Goal: Task Accomplishment & Management: Complete application form

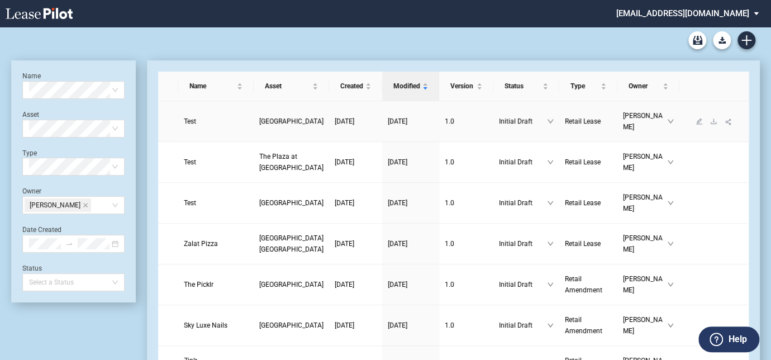
click at [259, 120] on link "[GEOGRAPHIC_DATA]" at bounding box center [291, 121] width 64 height 11
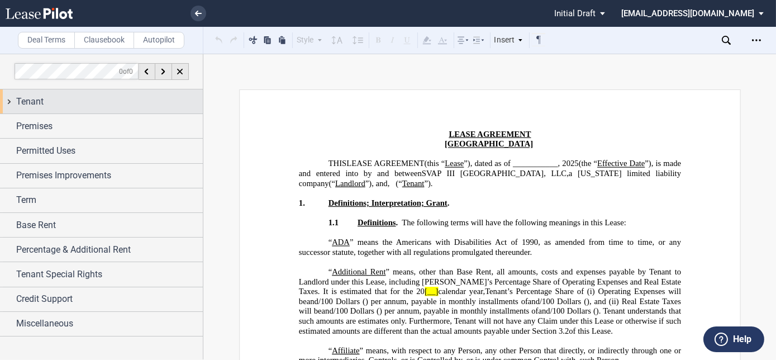
click at [46, 101] on div "Tenant" at bounding box center [109, 101] width 187 height 13
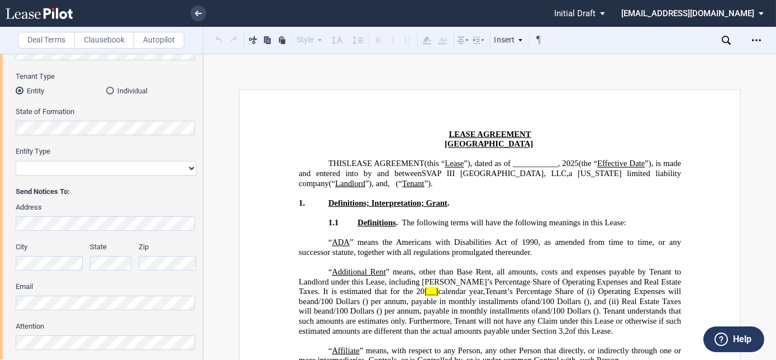
scroll to position [305, 0]
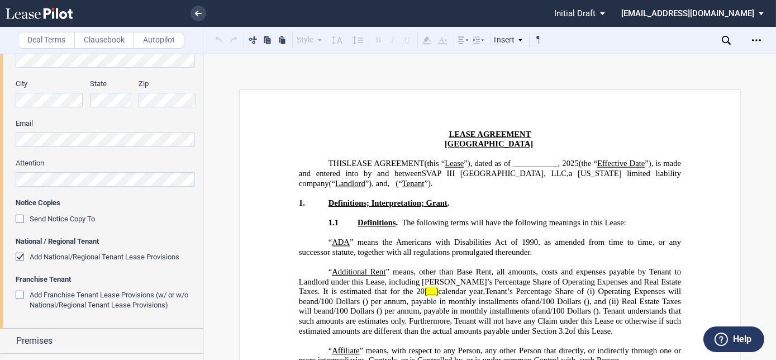
click at [22, 255] on div "Add National/Regional Tenant Lease Provisions" at bounding box center [21, 258] width 11 height 11
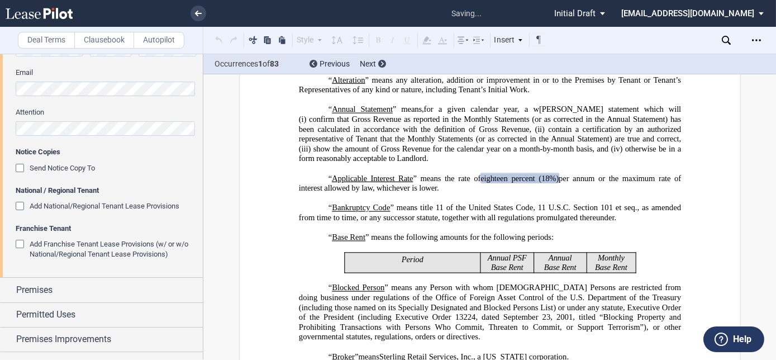
scroll to position [406, 0]
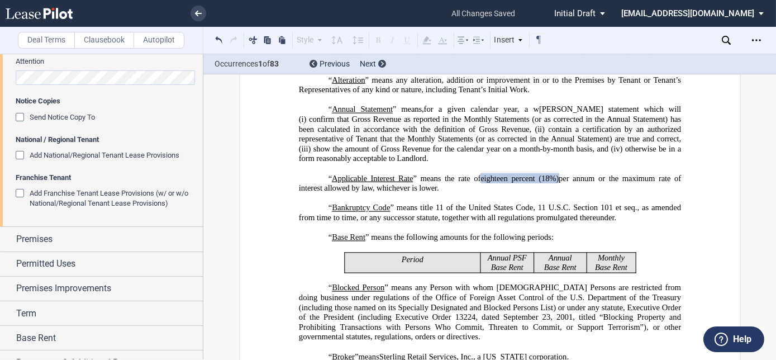
click at [18, 153] on div "Add National/Regional Tenant Lease Provisions" at bounding box center [21, 156] width 11 height 11
click at [18, 192] on div "Add Franchise Tenant Lease Provisions (w/ or w/o National/Regional Tenant Lease…" at bounding box center [21, 194] width 11 height 11
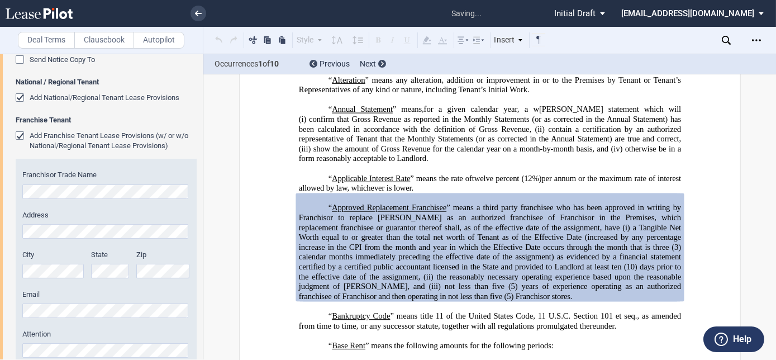
scroll to position [508, 0]
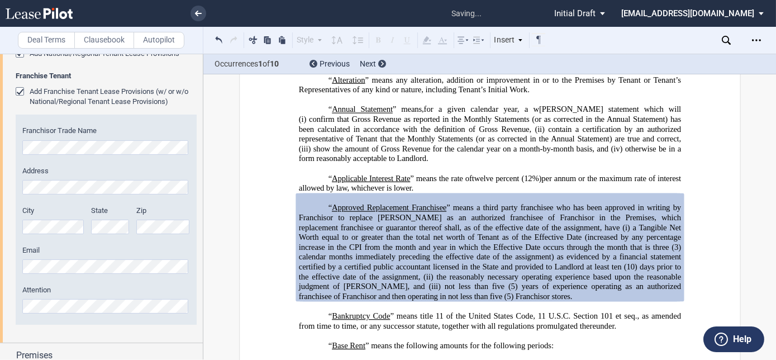
drag, startPoint x: 751, startPoint y: 204, endPoint x: 758, endPoint y: 177, distance: 27.7
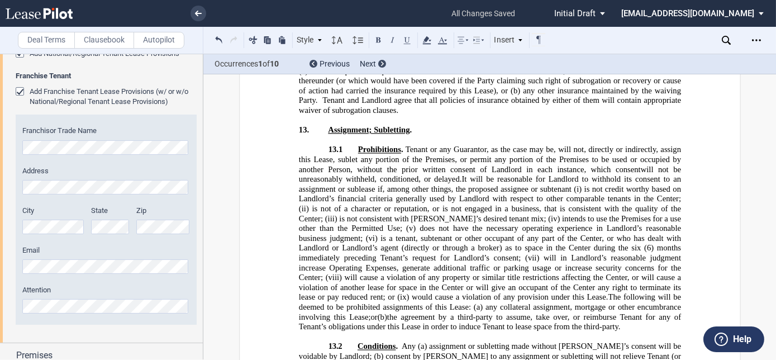
scroll to position [9856, 0]
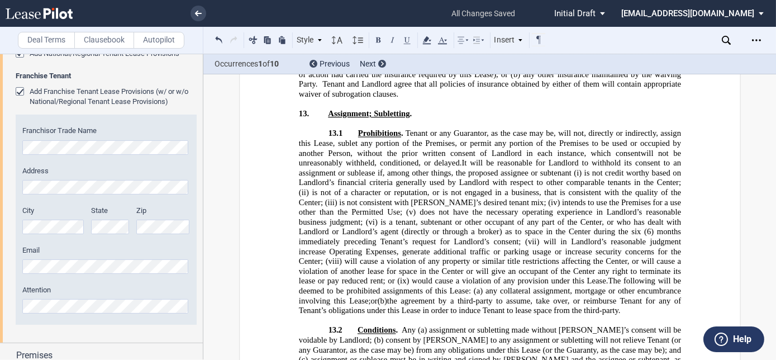
click at [16, 92] on div "Add Franchise Tenant Lease Provisions (w/ or w/o National/Regional Tenant Lease…" at bounding box center [21, 92] width 11 height 11
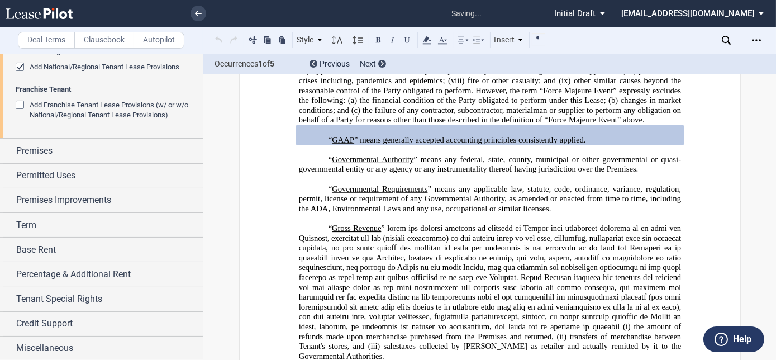
scroll to position [1216, 0]
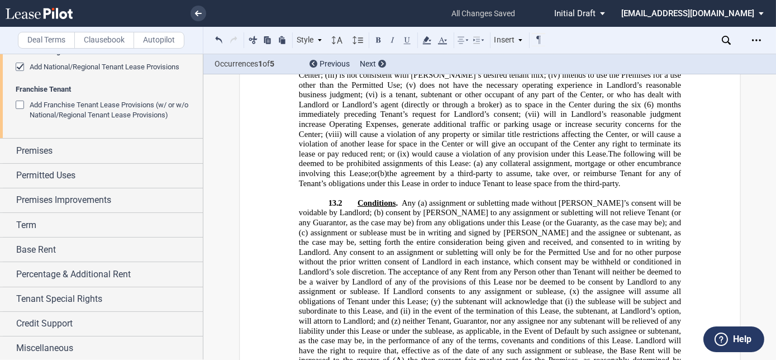
scroll to position [9676, 0]
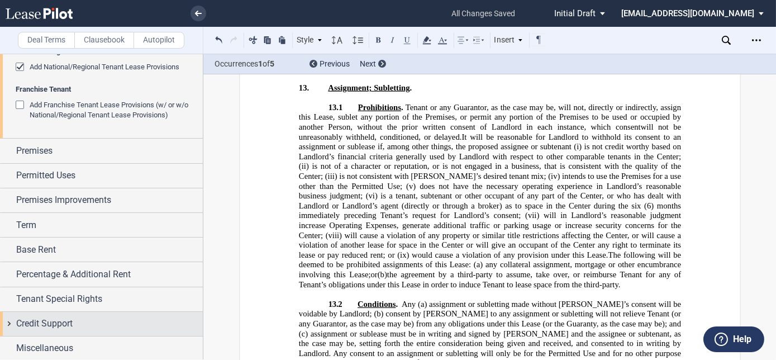
click at [50, 314] on div "Credit Support" at bounding box center [101, 324] width 203 height 24
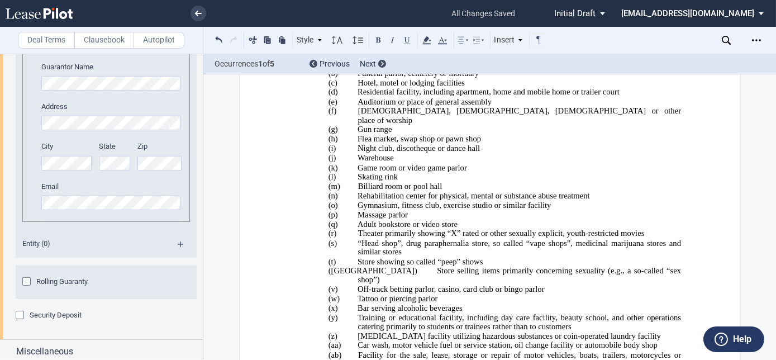
scroll to position [878, 0]
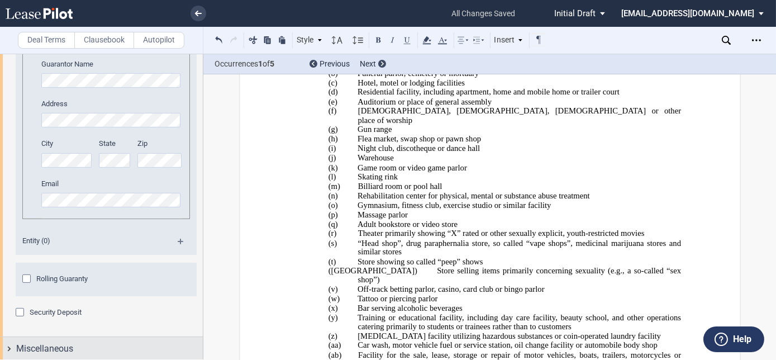
click at [52, 342] on span "Miscellaneous" at bounding box center [44, 348] width 57 height 13
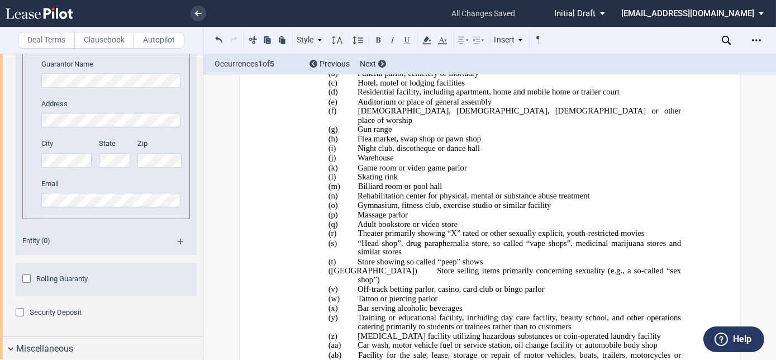
scroll to position [1098, 0]
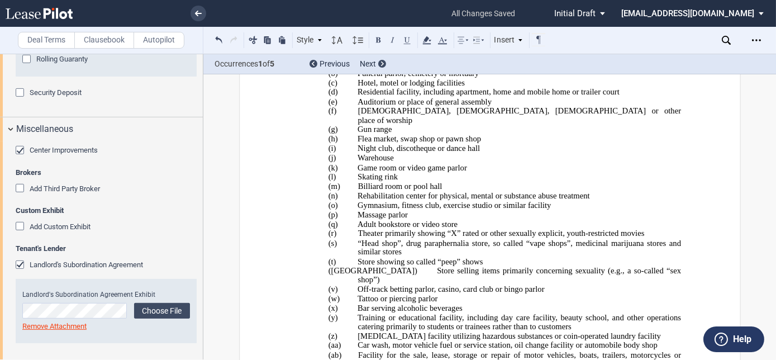
click at [18, 262] on div "Landlord's Subordination Agreement" at bounding box center [21, 265] width 11 height 11
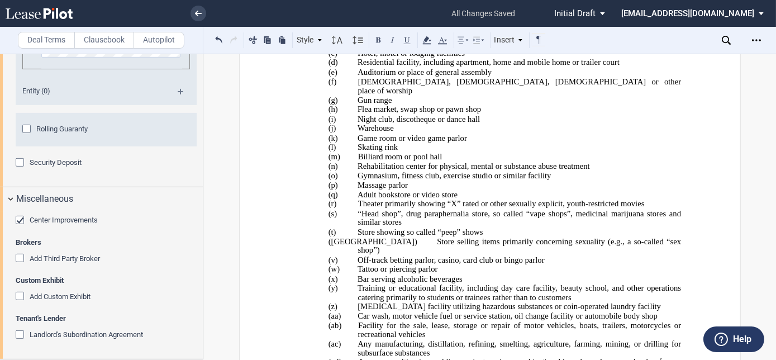
scroll to position [19757, 0]
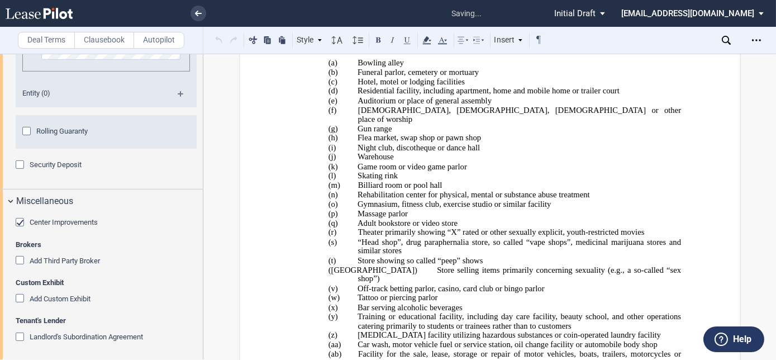
click at [22, 333] on div "Landlord's Subordination Agreement" at bounding box center [21, 338] width 11 height 11
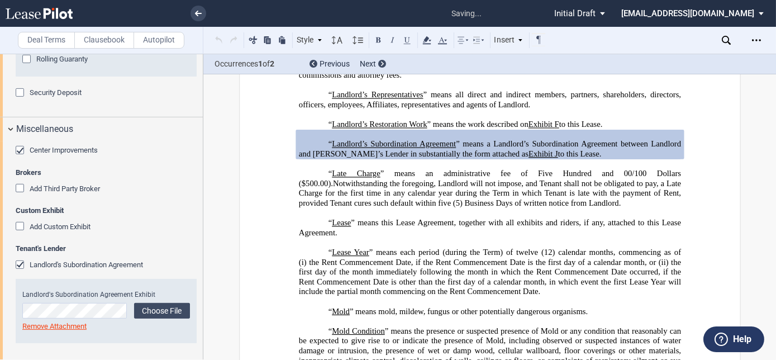
scroll to position [1878, 0]
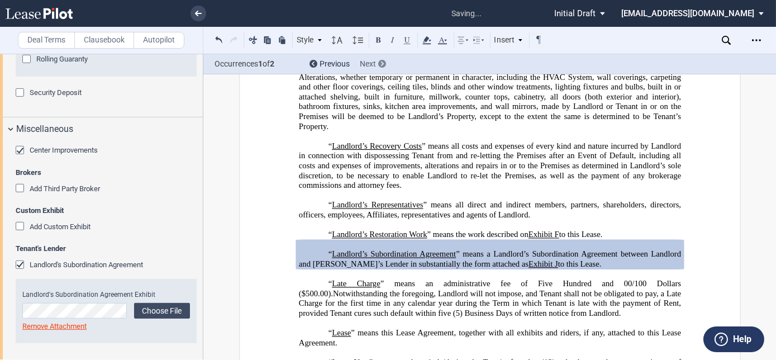
click at [371, 64] on span "Next" at bounding box center [368, 63] width 16 height 9
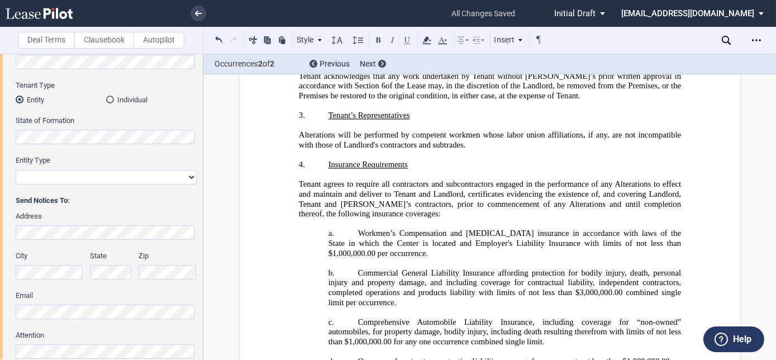
scroll to position [0, 0]
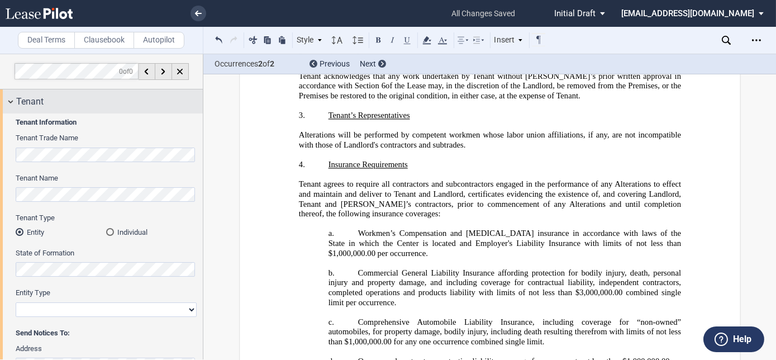
click at [15, 101] on div "Tenant" at bounding box center [101, 101] width 203 height 24
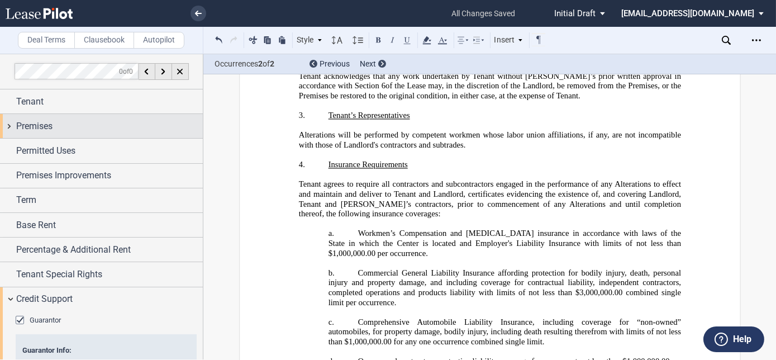
click at [15, 125] on div "Premises" at bounding box center [101, 126] width 203 height 24
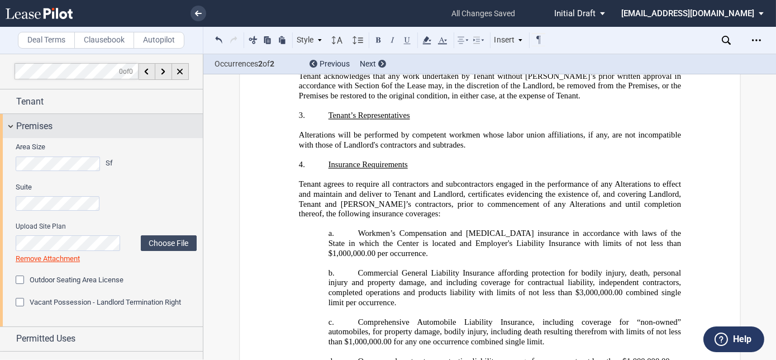
click at [19, 122] on span "Premises" at bounding box center [34, 126] width 36 height 13
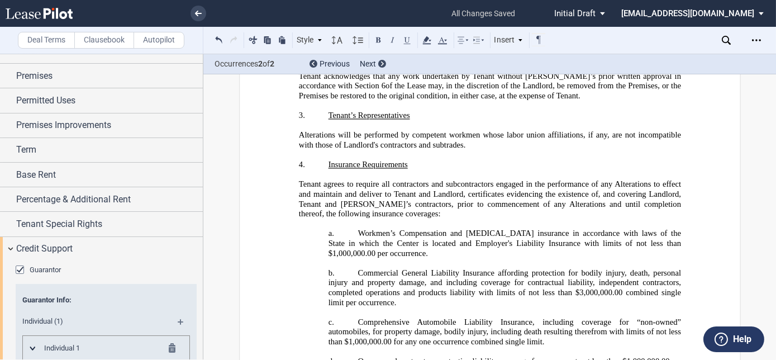
scroll to position [152, 0]
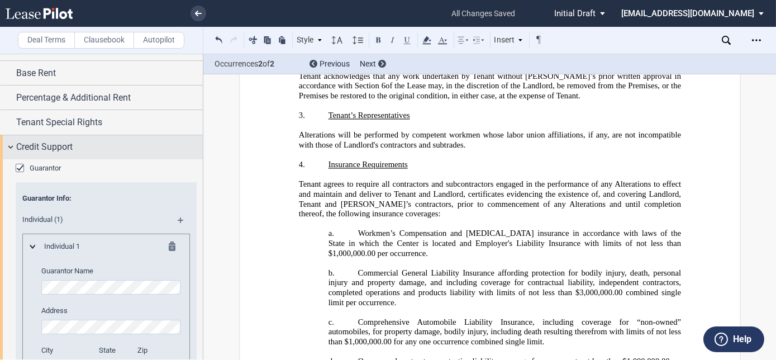
click at [13, 151] on div "Credit Support" at bounding box center [101, 147] width 203 height 24
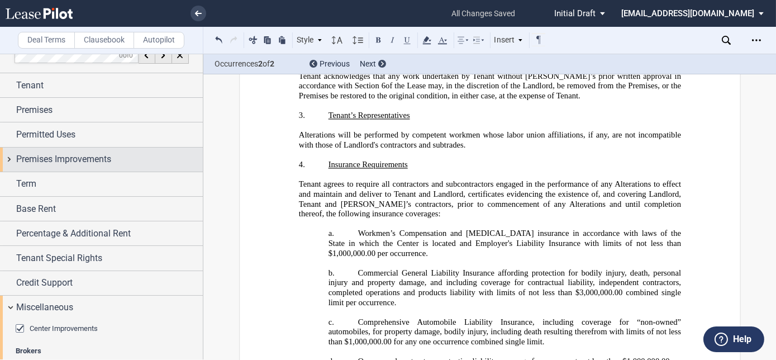
scroll to position [0, 0]
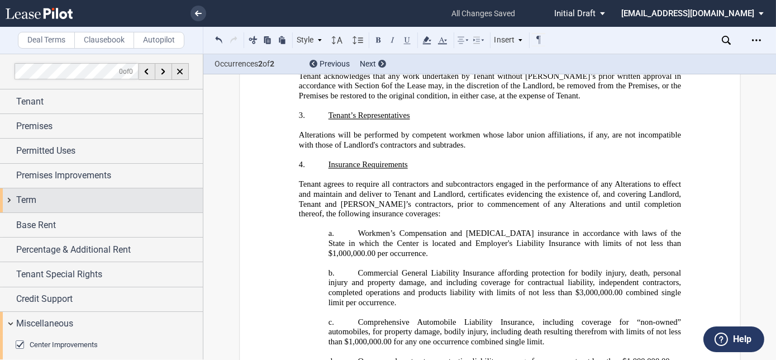
click at [36, 195] on span "Term" at bounding box center [26, 199] width 20 height 13
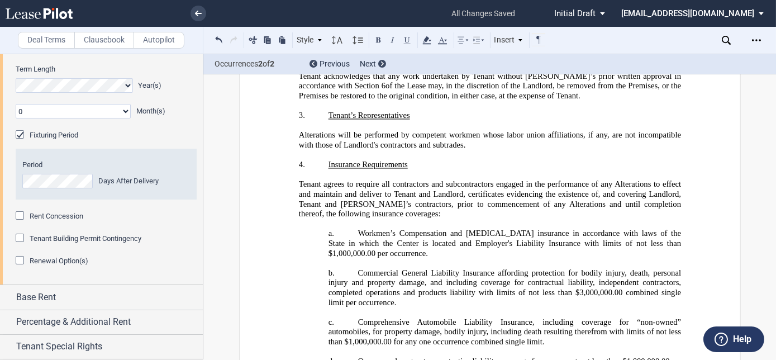
scroll to position [50, 0]
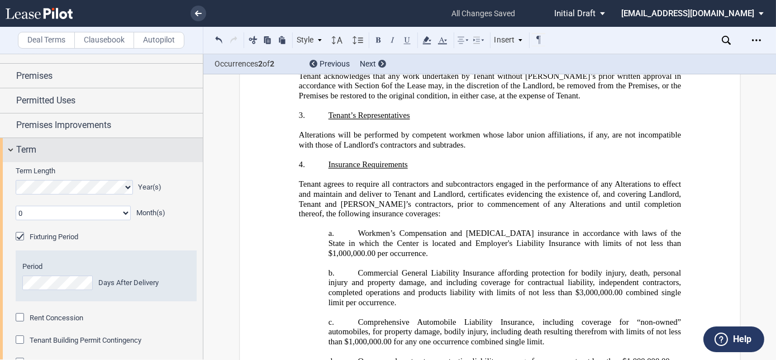
click at [37, 143] on div "Term" at bounding box center [109, 149] width 187 height 13
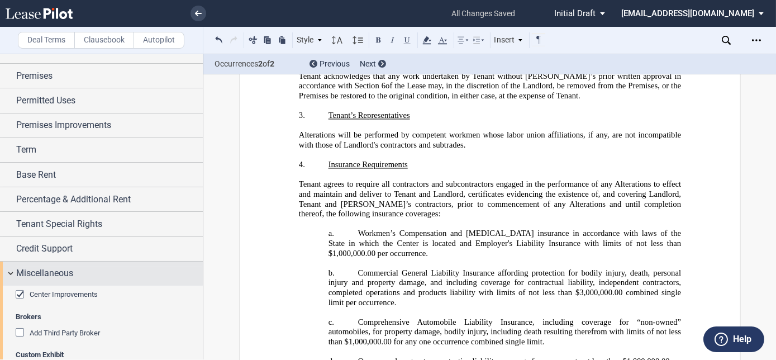
click at [37, 274] on span "Miscellaneous" at bounding box center [44, 273] width 57 height 13
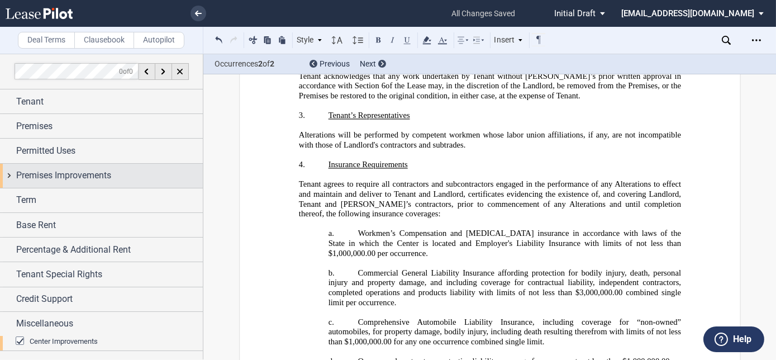
scroll to position [0, 0]
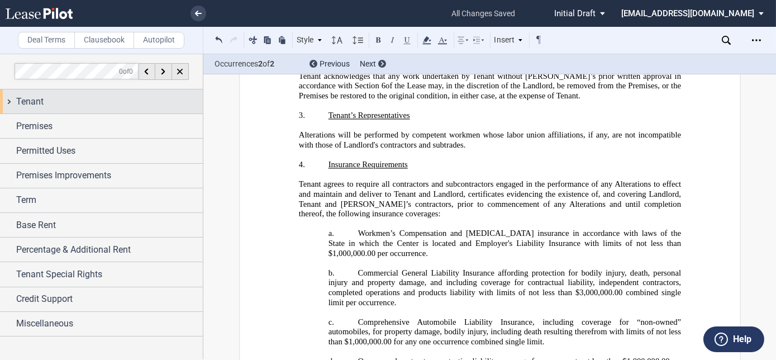
click at [37, 96] on span "Tenant" at bounding box center [29, 101] width 27 height 13
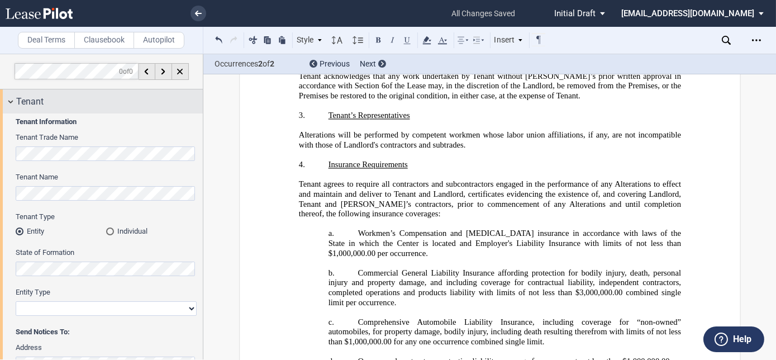
click at [35, 97] on span "Tenant" at bounding box center [29, 101] width 27 height 13
click at [35, 98] on span "Tenant" at bounding box center [29, 101] width 27 height 13
click at [32, 98] on span "Tenant" at bounding box center [29, 101] width 27 height 13
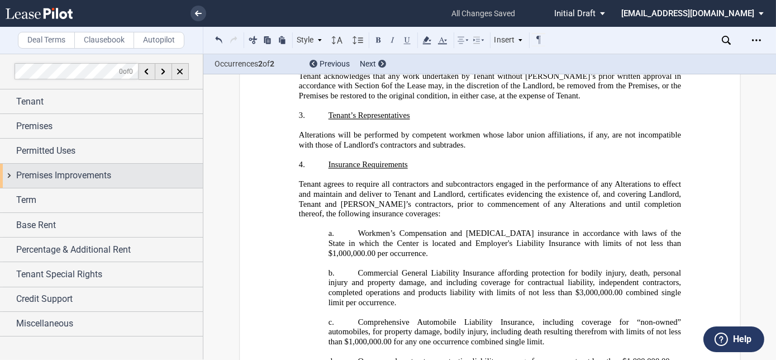
click at [46, 172] on span "Premises Improvements" at bounding box center [63, 175] width 95 height 13
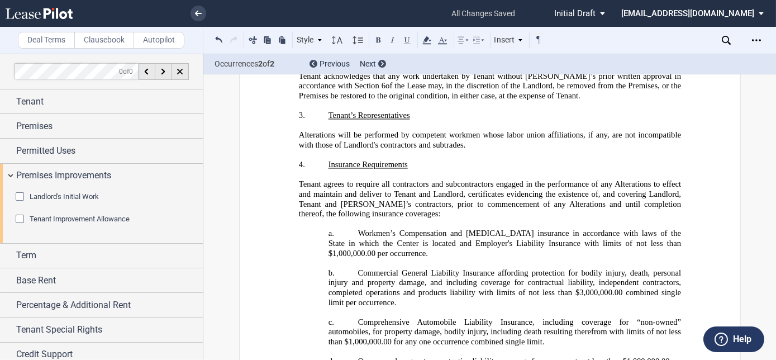
click at [18, 217] on div "Tenant Improvement Allowance" at bounding box center [21, 220] width 11 height 11
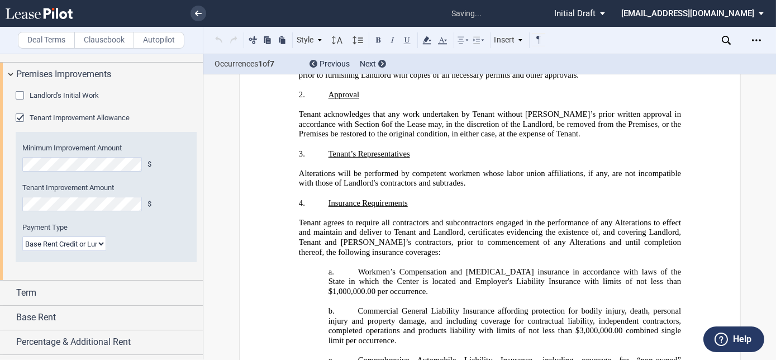
scroll to position [2055, 0]
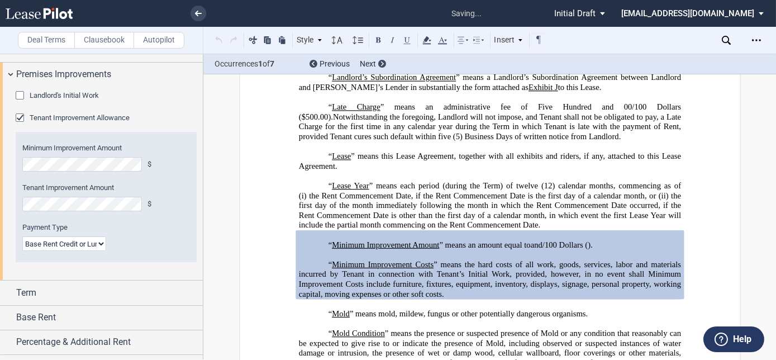
click at [68, 240] on select "Lump Sum Base Rent Credit or Lump Sum Progress Payments" at bounding box center [64, 243] width 84 height 15
click at [130, 234] on div "Payment Type Lump Sum Base Rent Credit or Lump Sum Progress Payments" at bounding box center [106, 236] width 168 height 29
click at [18, 115] on div "Tenant Improvement Allowance" at bounding box center [21, 118] width 11 height 11
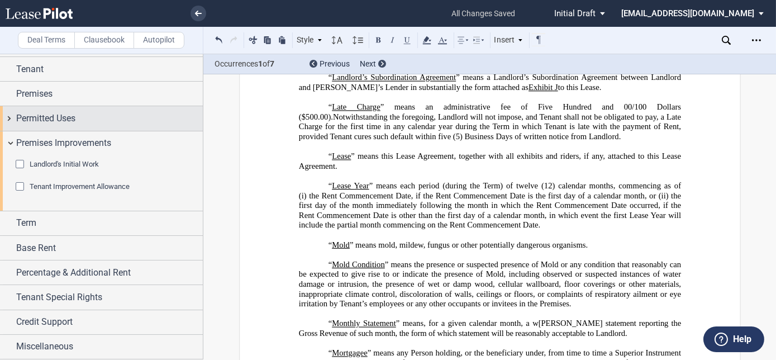
scroll to position [31, 0]
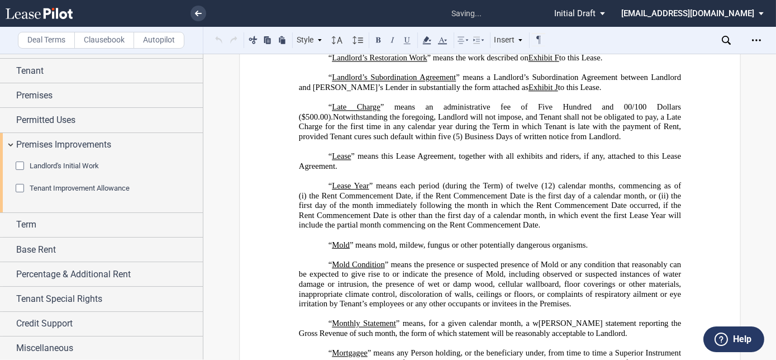
click at [19, 186] on div "Tenant Improvement Allowance" at bounding box center [21, 189] width 11 height 11
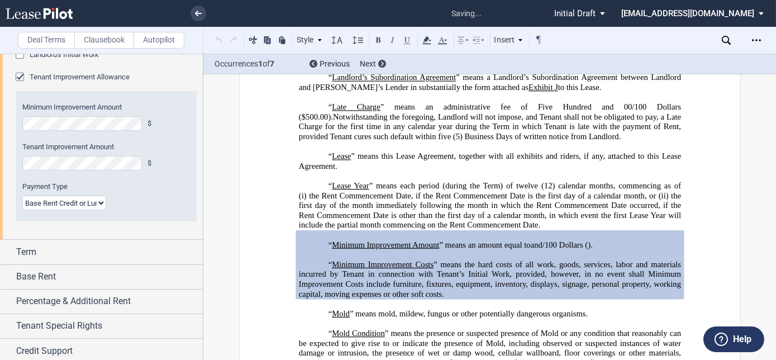
scroll to position [169, 0]
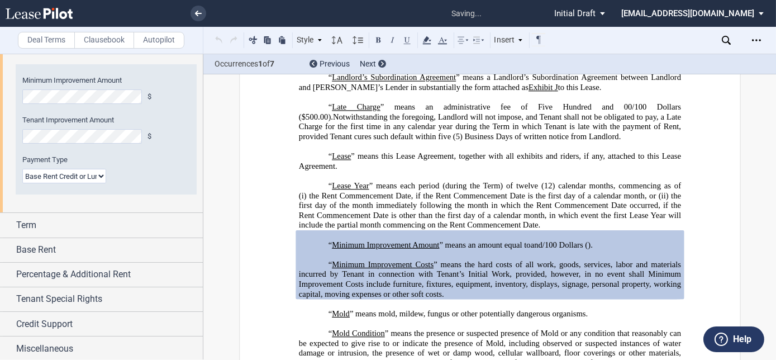
click at [58, 171] on select "Lump Sum Base Rent Credit or Lump Sum Progress Payments" at bounding box center [64, 176] width 84 height 15
click at [22, 169] on select "Lump Sum Base Rent Credit or Lump Sum Progress Payments" at bounding box center [64, 176] width 84 height 15
click at [56, 180] on select "Lump Sum Base Rent Credit or Lump Sum Progress Payments" at bounding box center [64, 176] width 84 height 15
click at [22, 169] on select "Lump Sum Base Rent Credit or Lump Sum Progress Payments" at bounding box center [64, 176] width 84 height 15
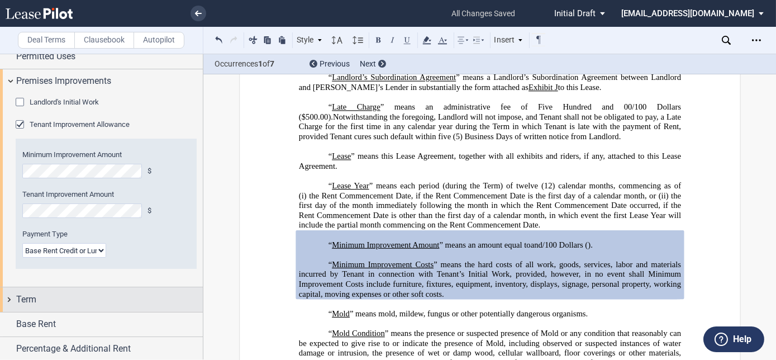
scroll to position [118, 0]
